Goal: Information Seeking & Learning: Understand process/instructions

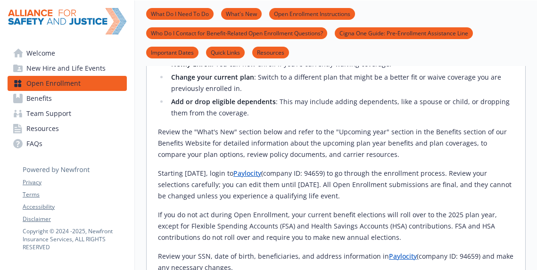
scroll to position [377, 0]
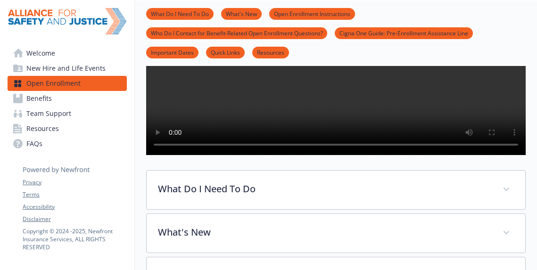
scroll to position [151, 0]
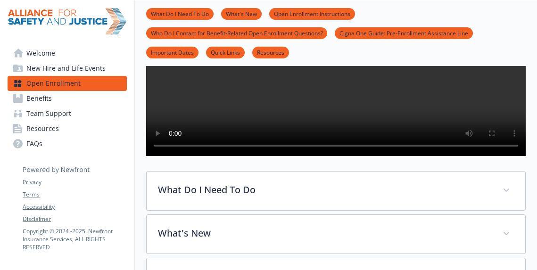
click at [342, 79] on video at bounding box center [335, 61] width 379 height 190
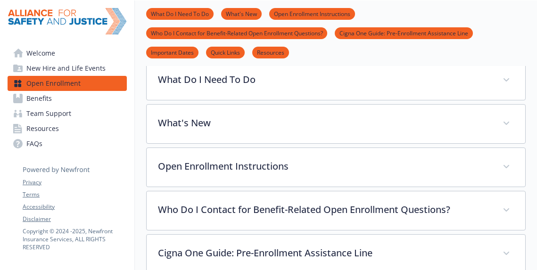
scroll to position [261, 0]
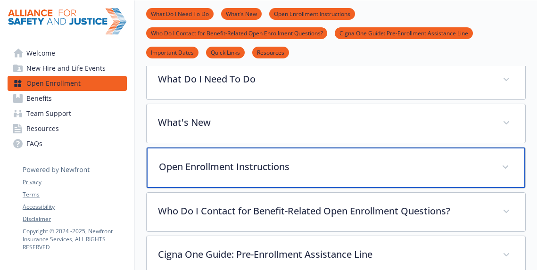
click at [292, 174] on p "Open Enrollment Instructions" at bounding box center [324, 167] width 331 height 14
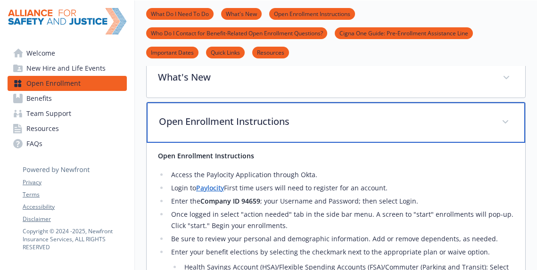
scroll to position [308, 0]
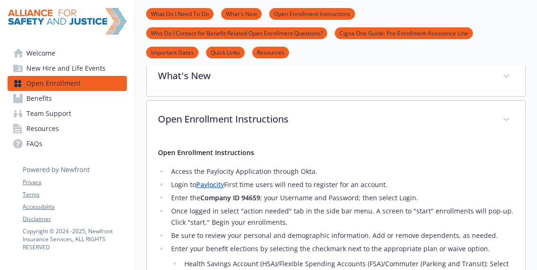
click at [213, 189] on link "Paylocity" at bounding box center [210, 184] width 28 height 9
drag, startPoint x: 260, startPoint y: 220, endPoint x: 241, endPoint y: 220, distance: 18.8
click at [241, 202] on strong "Company ID 94659" at bounding box center [230, 197] width 60 height 9
copy strong "94659"
